Goal: Information Seeking & Learning: Learn about a topic

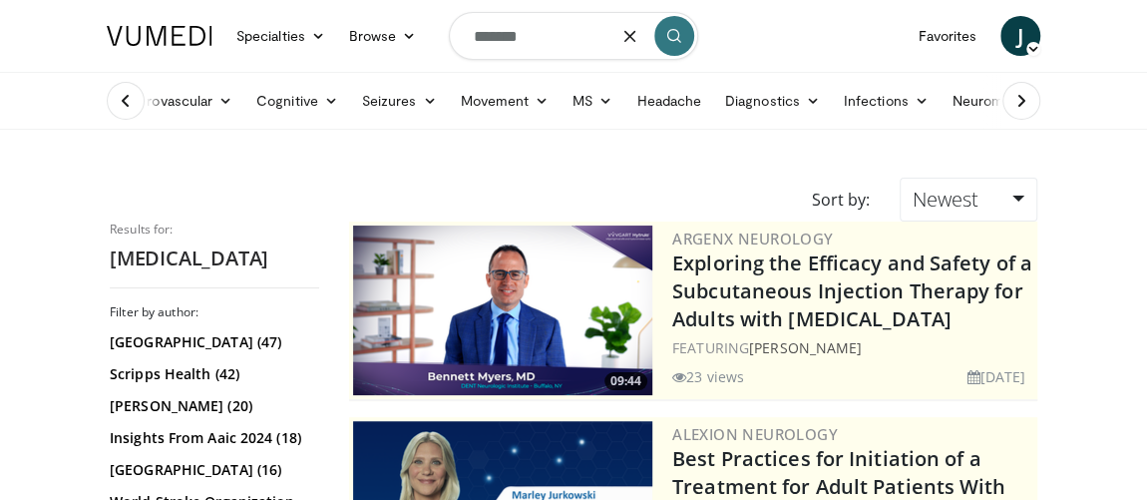
click at [571, 22] on input "*******" at bounding box center [573, 36] width 249 height 48
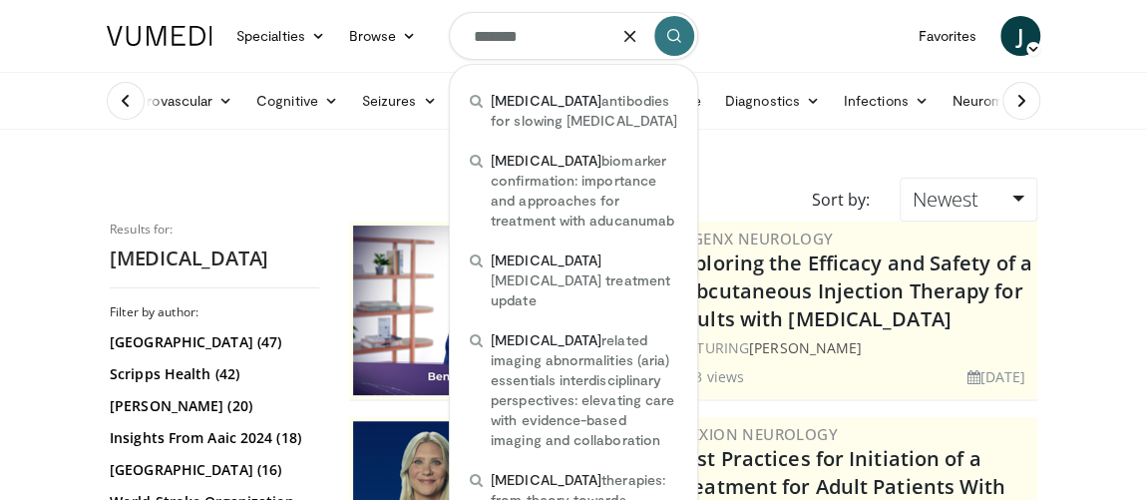
click at [666, 38] on icon "submit" at bounding box center [674, 36] width 16 height 16
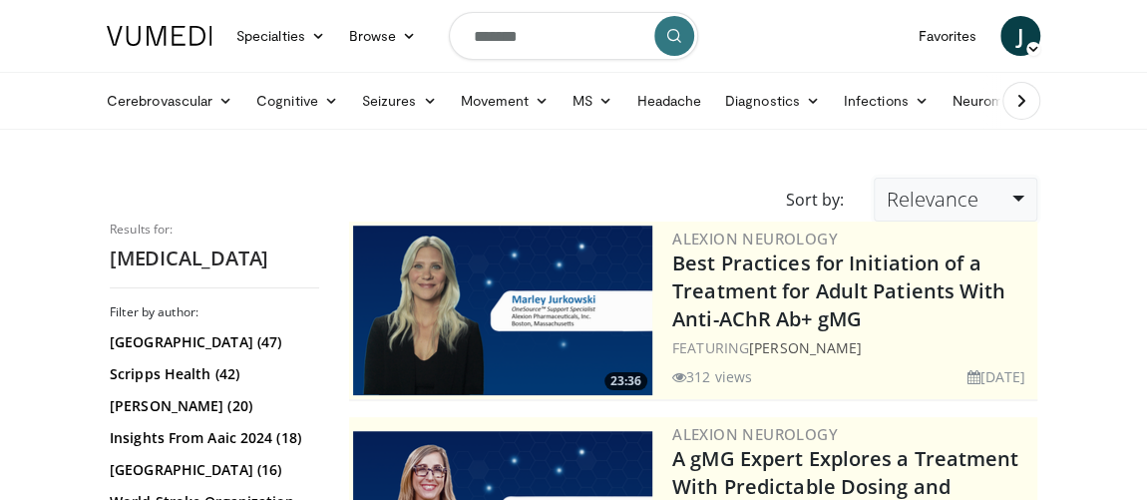
click at [952, 193] on span "Relevance" at bounding box center [933, 199] width 92 height 27
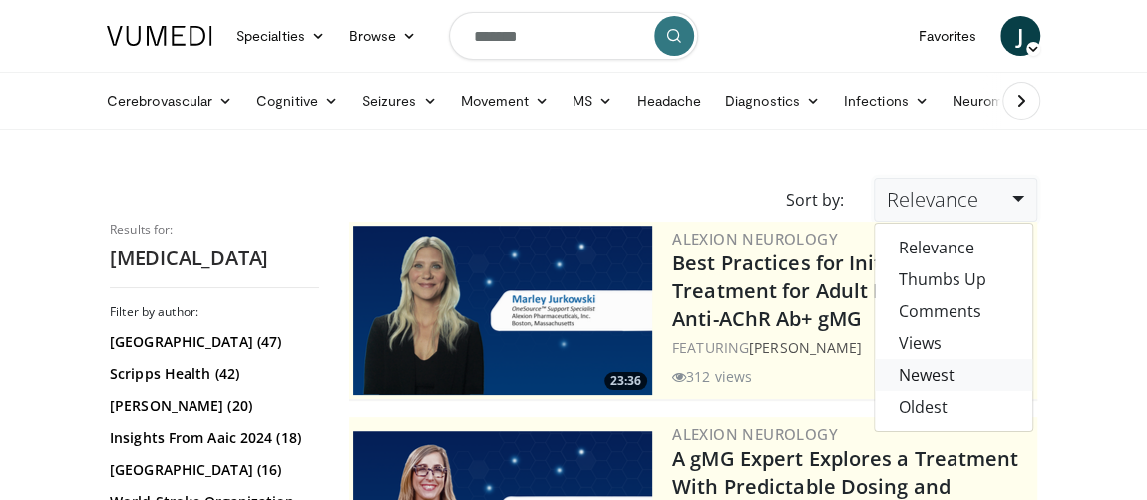
click at [929, 376] on link "Newest" at bounding box center [954, 375] width 158 height 32
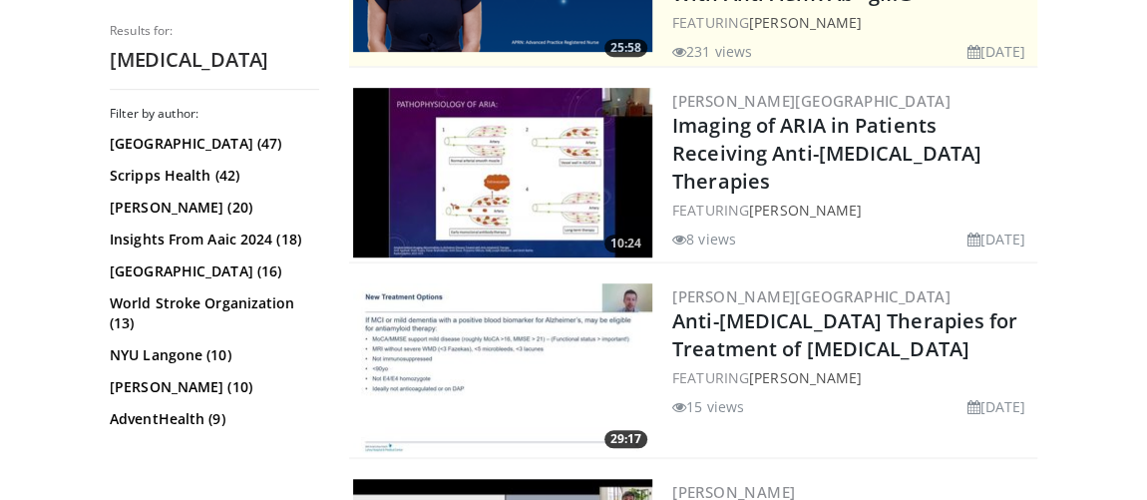
scroll to position [453, 0]
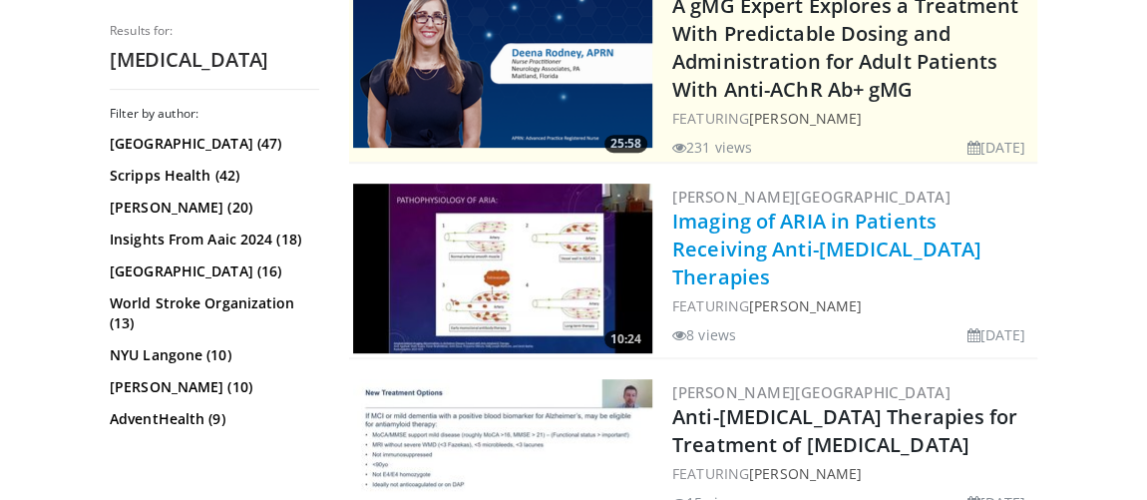
click at [832, 208] on link "Imaging of ARIA in Patients Receiving Anti-[MEDICAL_DATA] Therapies" at bounding box center [826, 248] width 309 height 83
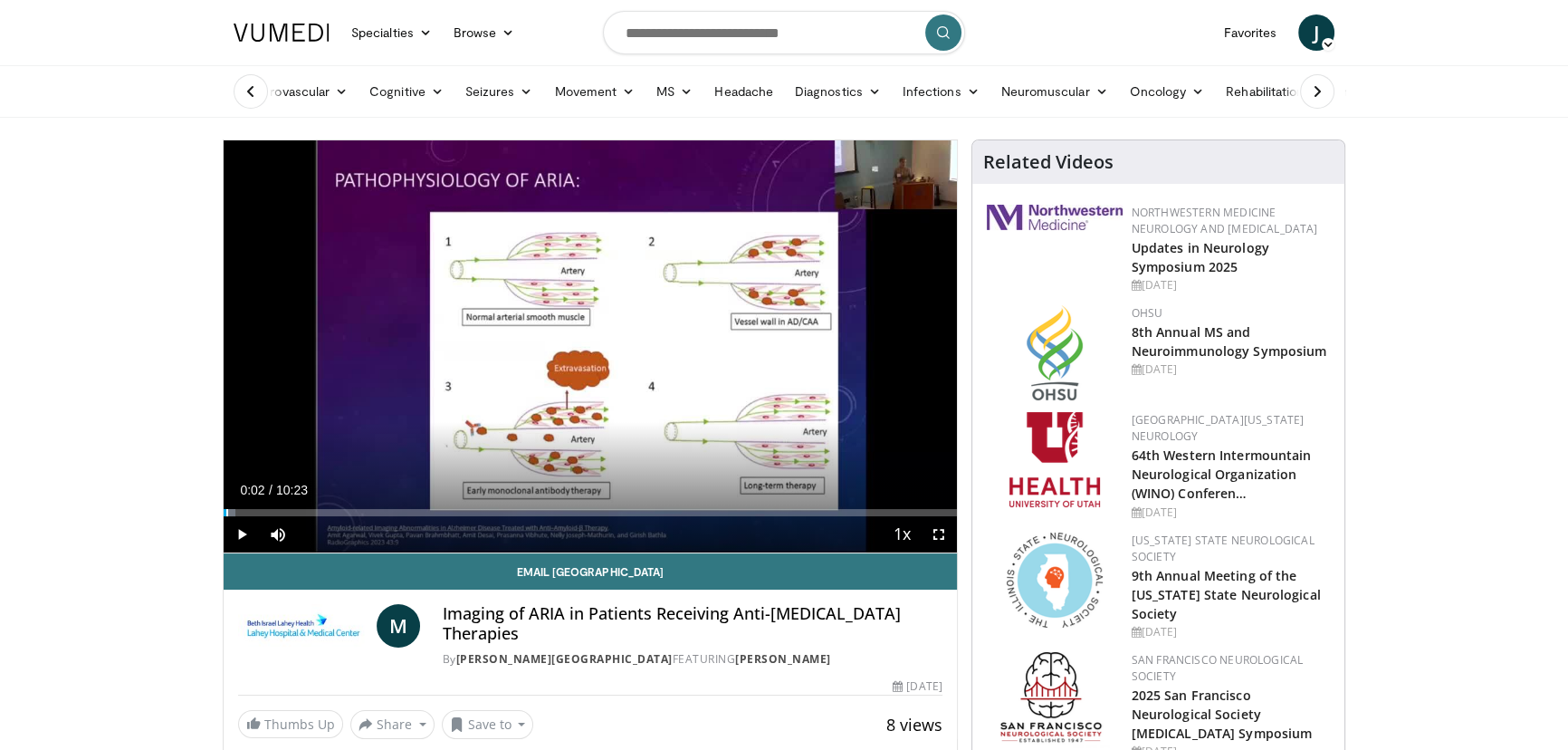
click at [939, 453] on span "Video Player" at bounding box center [939, 535] width 36 height 36
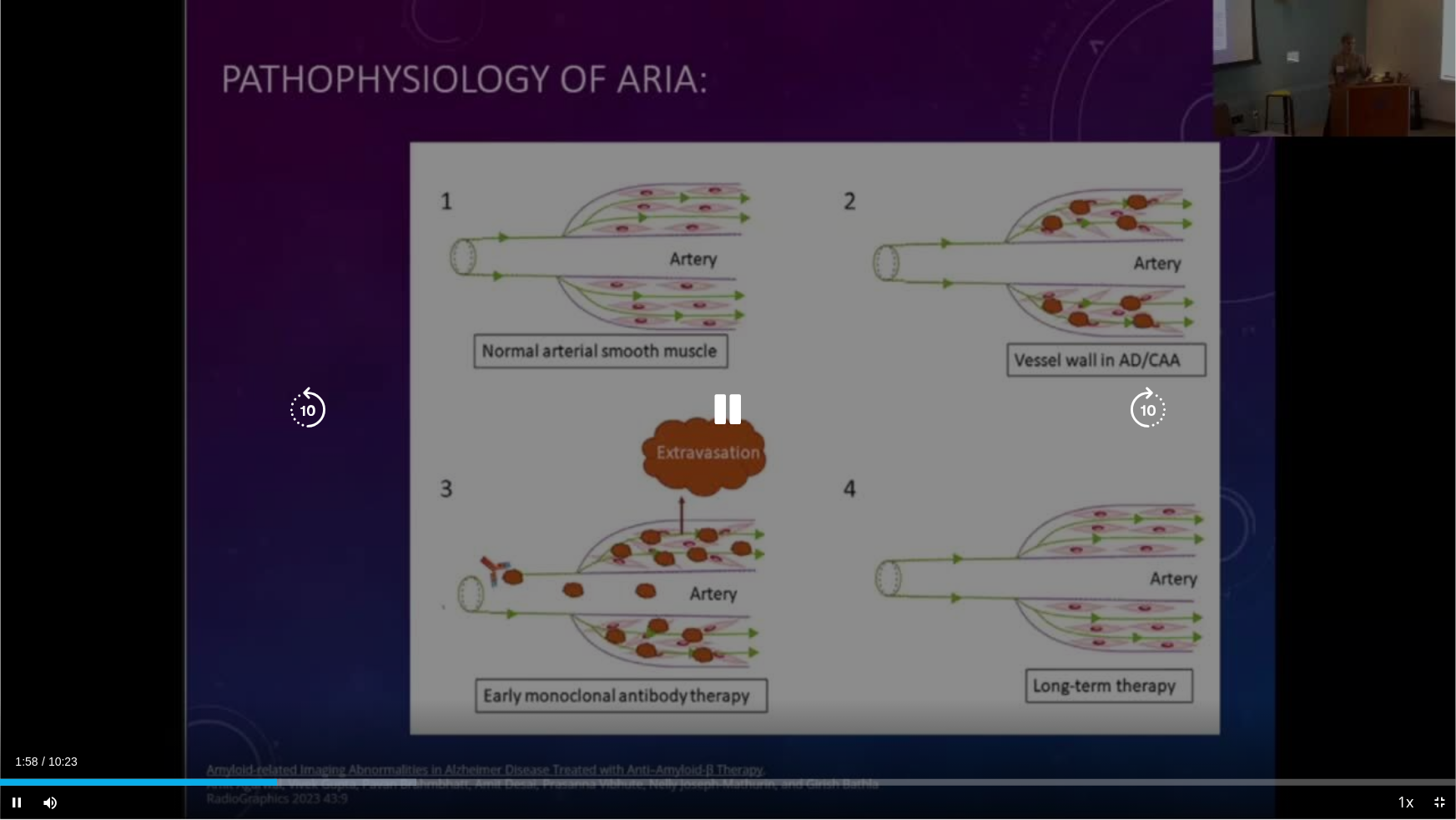
click at [721, 406] on icon "Video Player" at bounding box center [728, 410] width 47 height 47
click at [738, 406] on icon "Video Player" at bounding box center [728, 410] width 47 height 47
click at [112, 398] on div "10 seconds Tap to unmute" at bounding box center [728, 409] width 1456 height 819
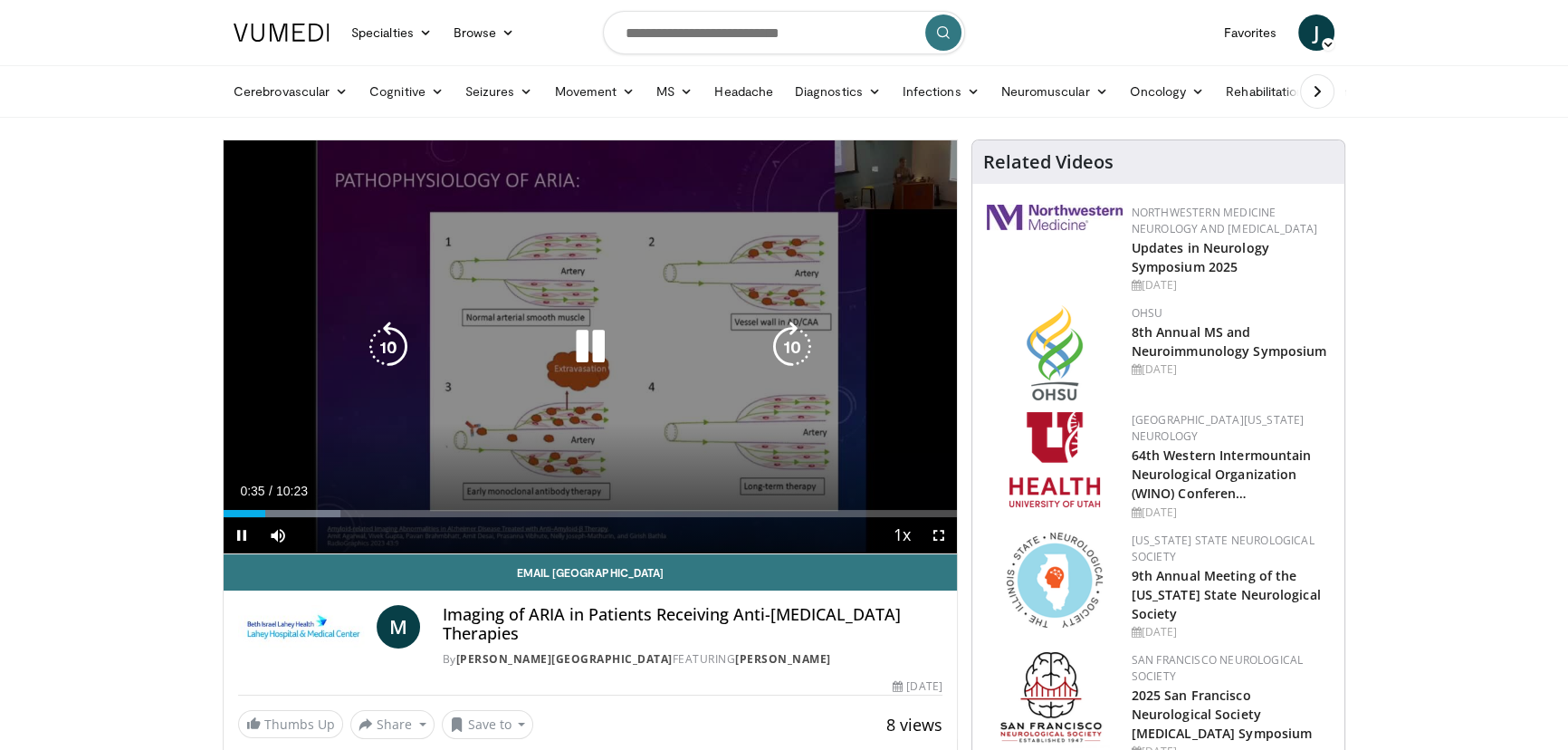
click at [547, 345] on div "Video Player" at bounding box center [590, 347] width 440 height 36
click at [579, 343] on icon "Video Player" at bounding box center [590, 347] width 51 height 51
